Goal: Information Seeking & Learning: Check status

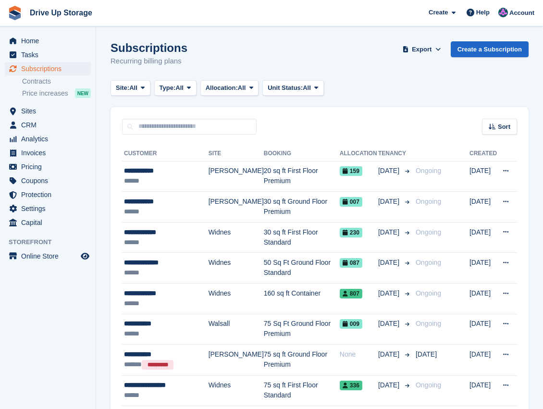
click at [123, 47] on h1 "Subscriptions" at bounding box center [149, 47] width 77 height 13
click at [160, 120] on input "text" at bounding box center [189, 127] width 135 height 16
type input "*****"
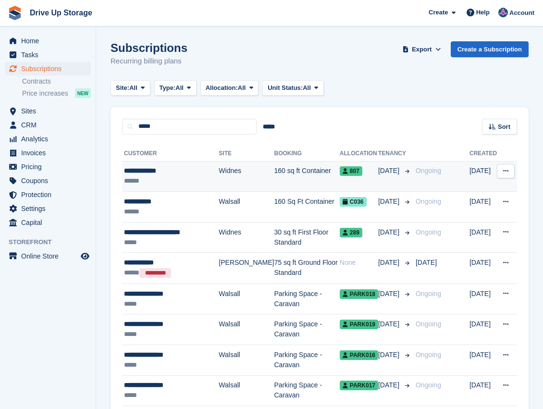
click at [172, 172] on div "**********" at bounding box center [171, 171] width 95 height 10
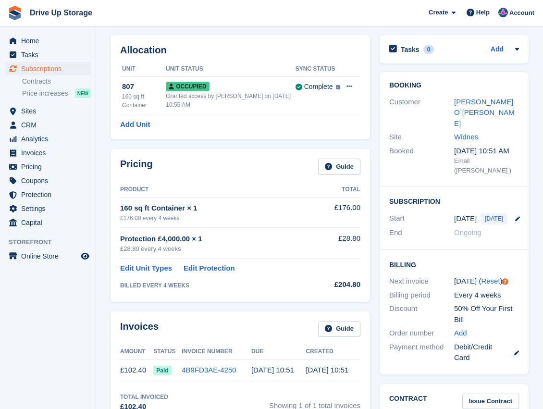
scroll to position [32, 0]
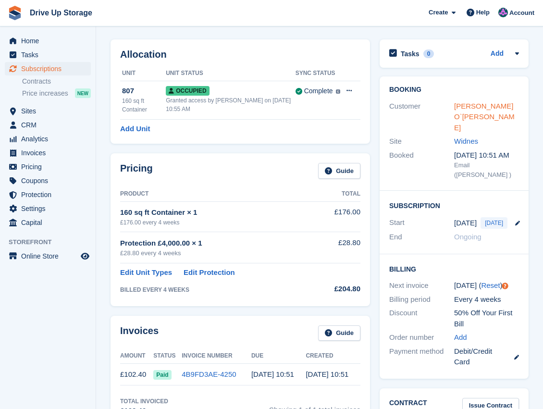
click at [478, 106] on link "Laura O`neill" at bounding box center [484, 117] width 61 height 30
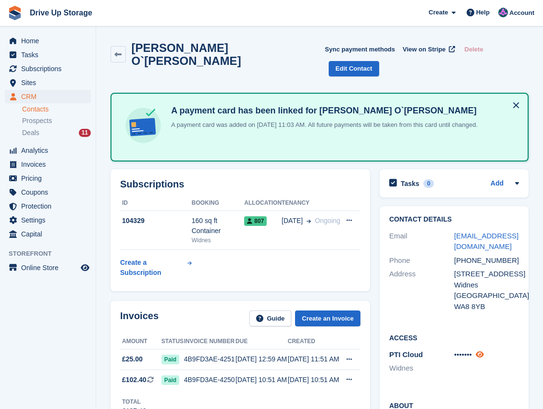
click at [481, 351] on icon at bounding box center [480, 354] width 8 height 7
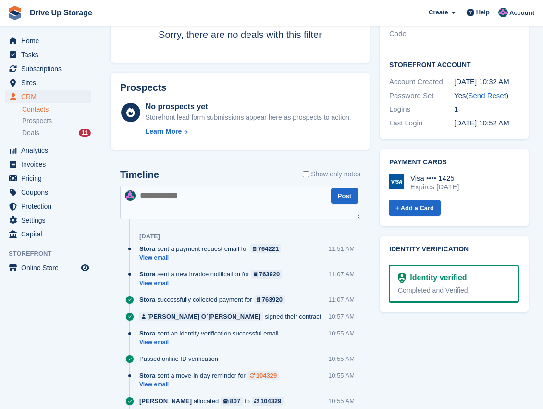
scroll to position [481, 0]
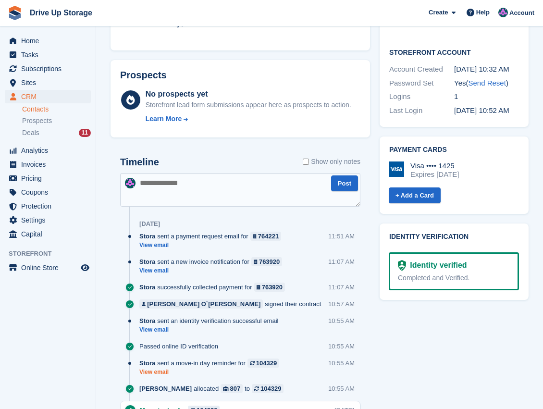
click at [153, 368] on link "View email" at bounding box center [211, 372] width 145 height 8
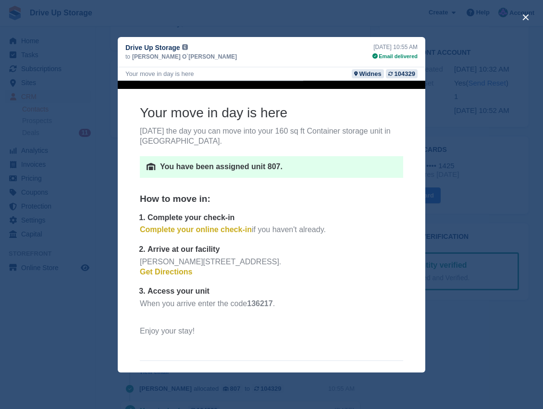
scroll to position [128, 0]
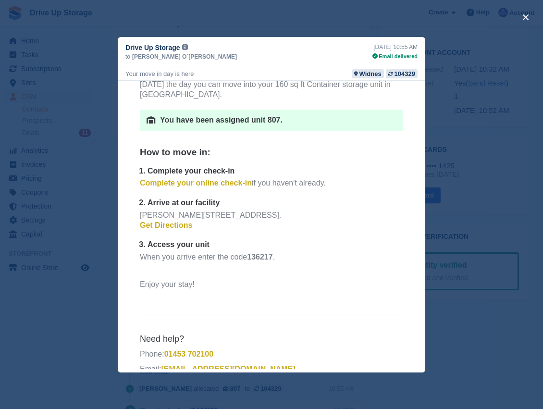
click at [96, 76] on div "close" at bounding box center [271, 204] width 543 height 409
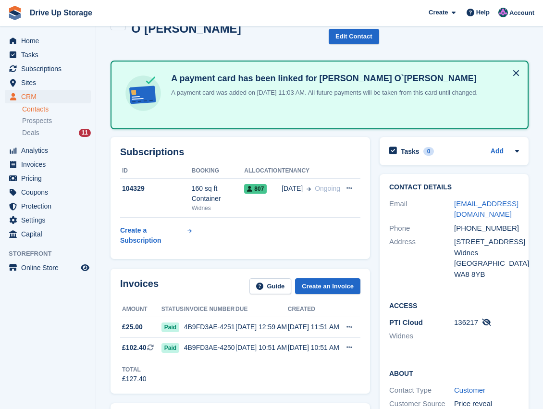
scroll to position [32, 0]
click at [49, 73] on span "Subscriptions" at bounding box center [50, 68] width 58 height 13
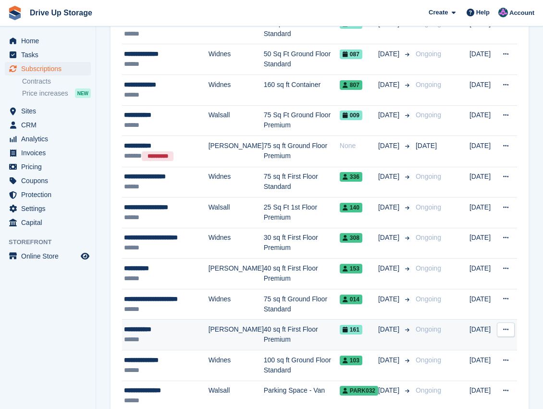
scroll to position [224, 0]
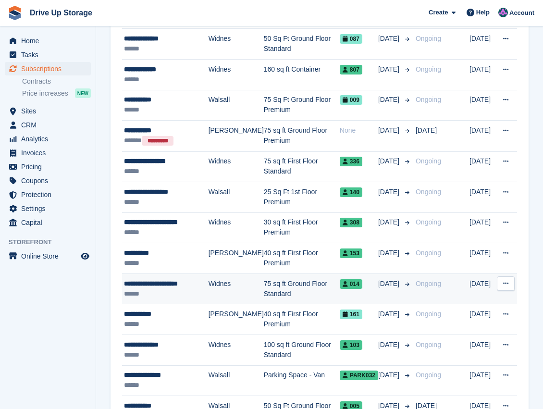
click at [172, 290] on div "******" at bounding box center [166, 294] width 85 height 10
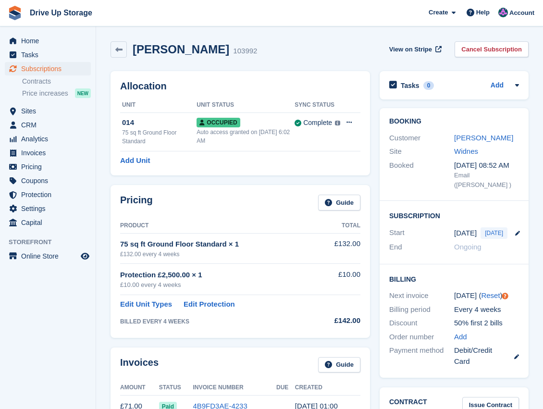
click at [86, 335] on aside "Home Tasks Subscriptions Subscriptions Subscriptions Contracts Price increases …" at bounding box center [48, 206] width 96 height 361
click at [121, 55] on link at bounding box center [119, 49] width 16 height 16
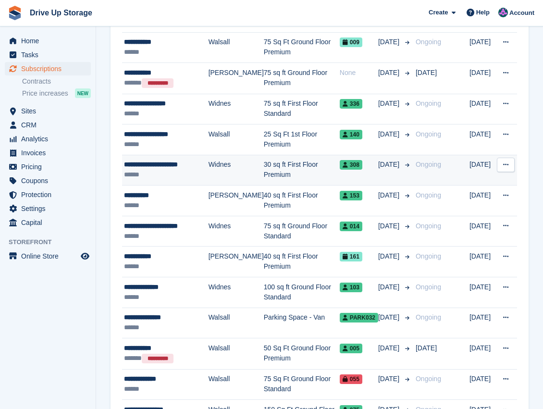
scroll to position [289, 0]
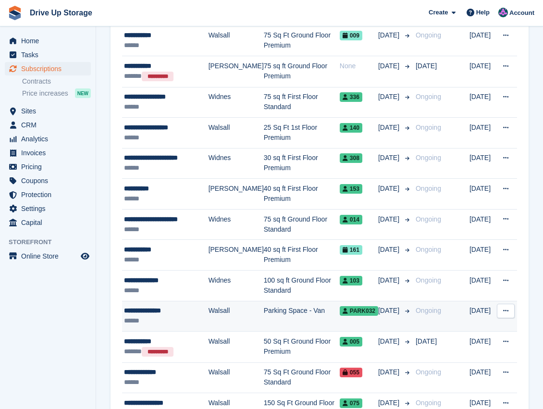
click at [264, 314] on td "Parking Space - Van" at bounding box center [302, 316] width 76 height 31
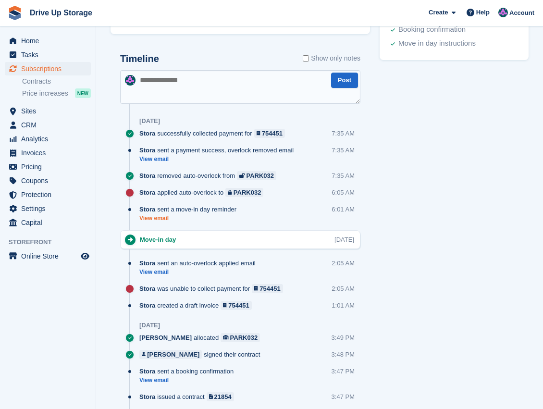
scroll to position [481, 0]
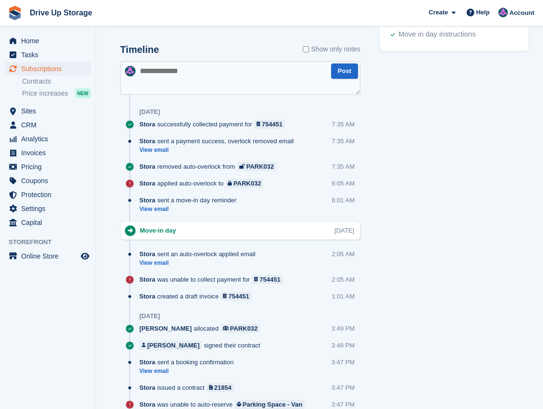
click at [39, 314] on aside "Home Tasks Subscriptions Subscriptions Subscriptions Contracts Price increases …" at bounding box center [48, 206] width 96 height 361
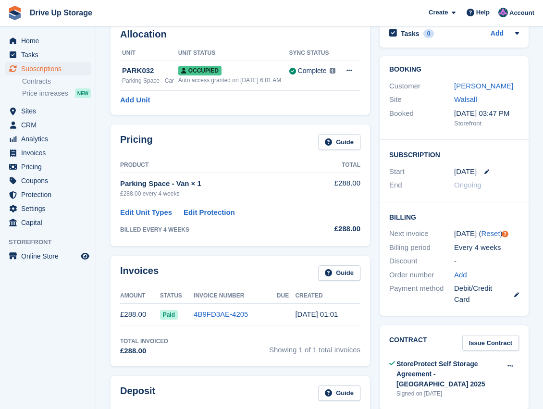
scroll to position [0, 0]
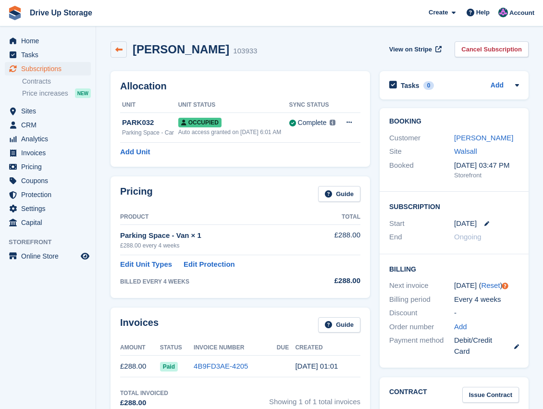
click at [116, 50] on icon at bounding box center [118, 49] width 7 height 7
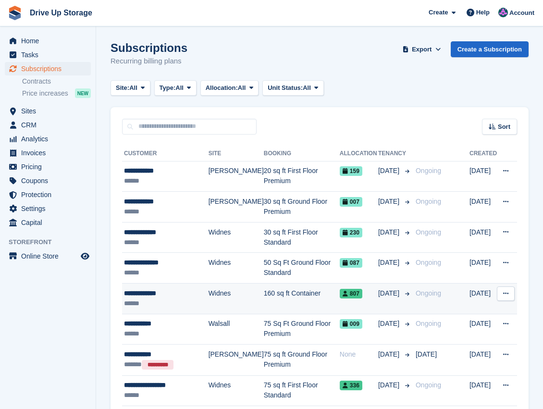
click at [165, 302] on div "******" at bounding box center [166, 304] width 85 height 10
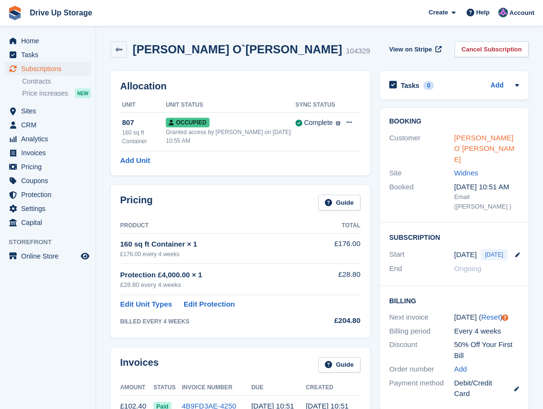
click at [488, 139] on link "[PERSON_NAME] O`[PERSON_NAME]" at bounding box center [484, 149] width 61 height 30
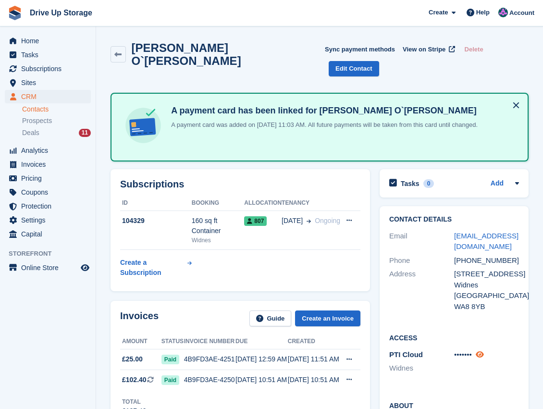
click at [484, 351] on icon at bounding box center [480, 354] width 8 height 7
